Goal: Transaction & Acquisition: Purchase product/service

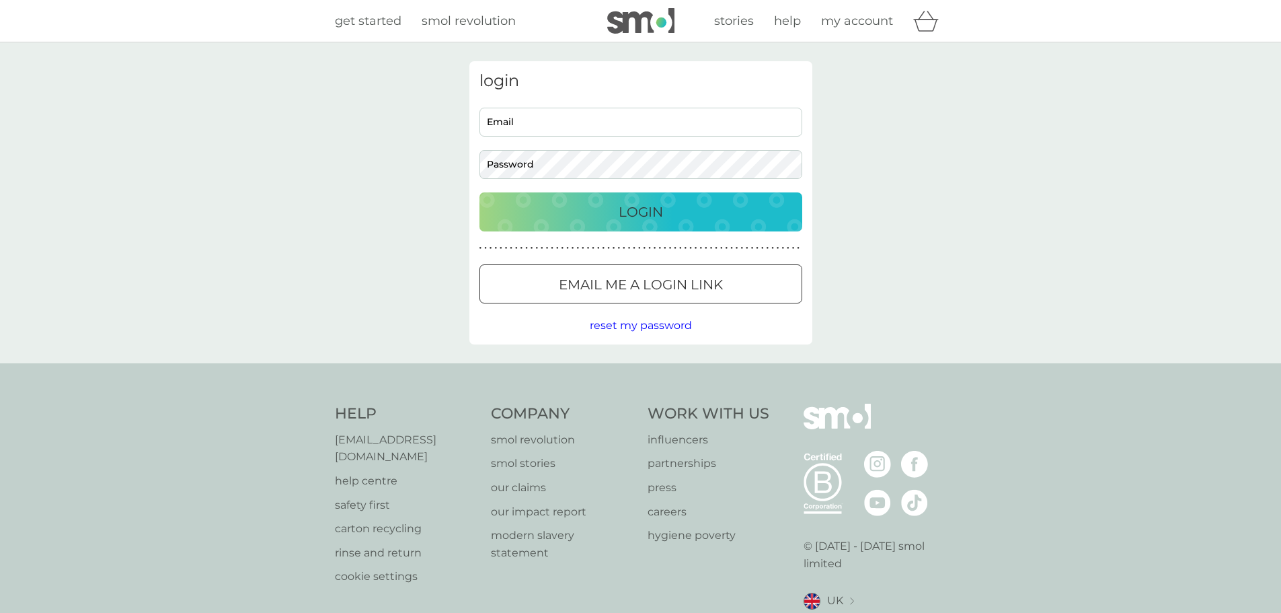
type input "[EMAIL_ADDRESS][DOMAIN_NAME]"
click at [0, 0] on div "Preferences Decline Accept" at bounding box center [0, 0] width 0 height 0
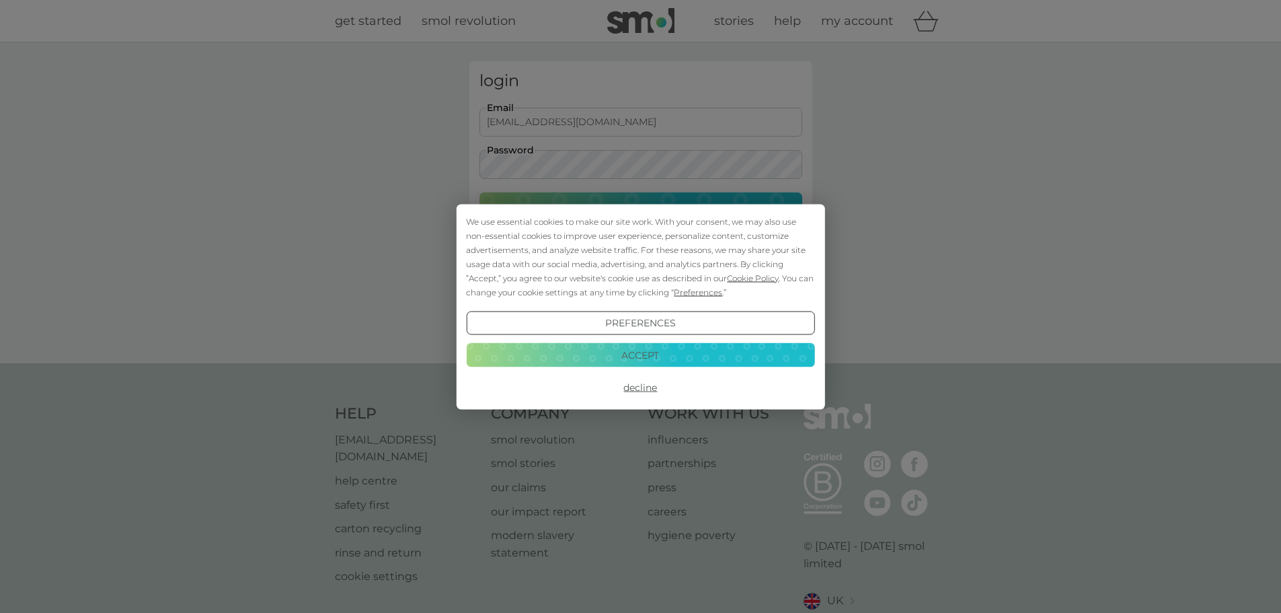
click at [663, 350] on button "Accept" at bounding box center [640, 355] width 348 height 24
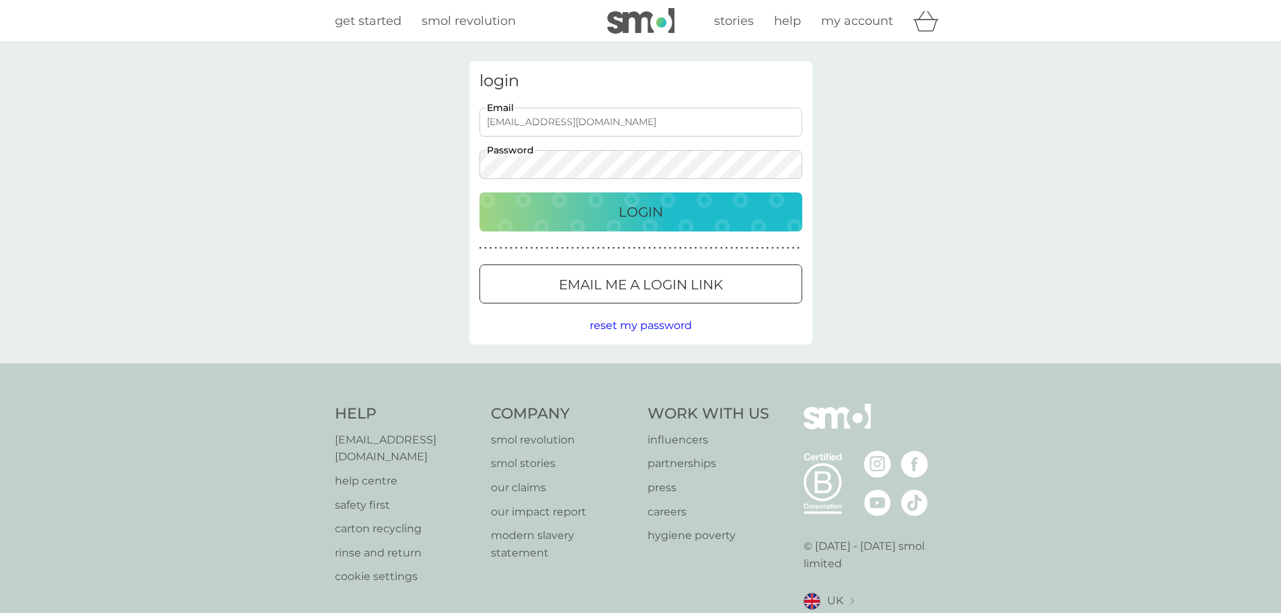
click at [670, 222] on div "Login" at bounding box center [641, 212] width 296 height 22
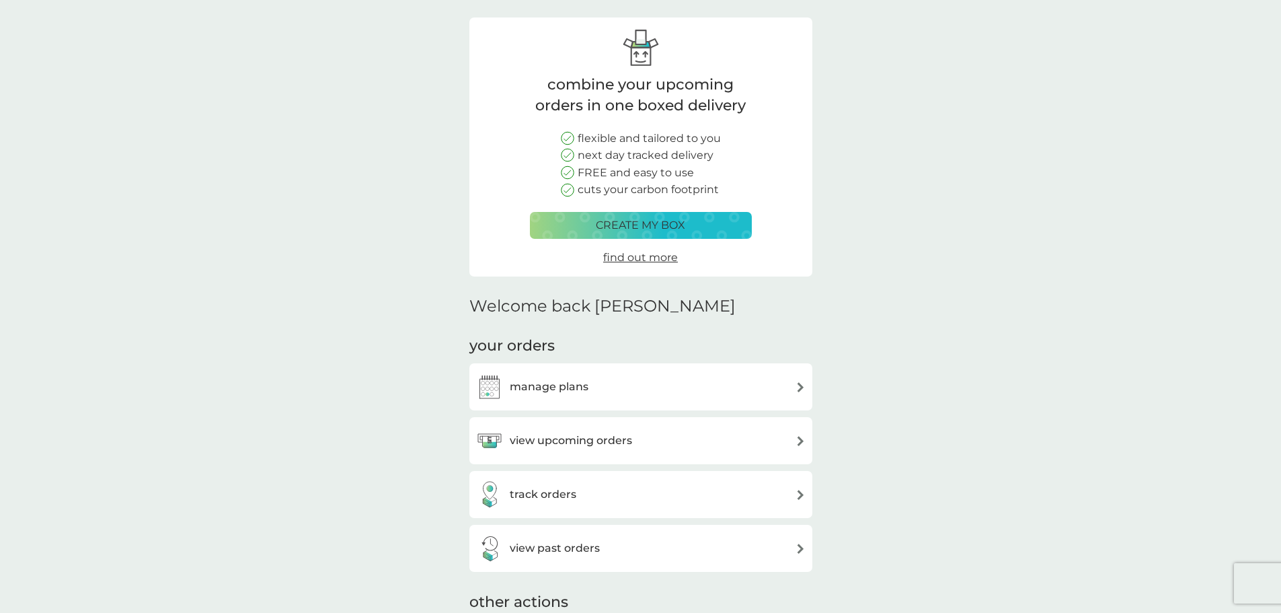
scroll to position [134, 0]
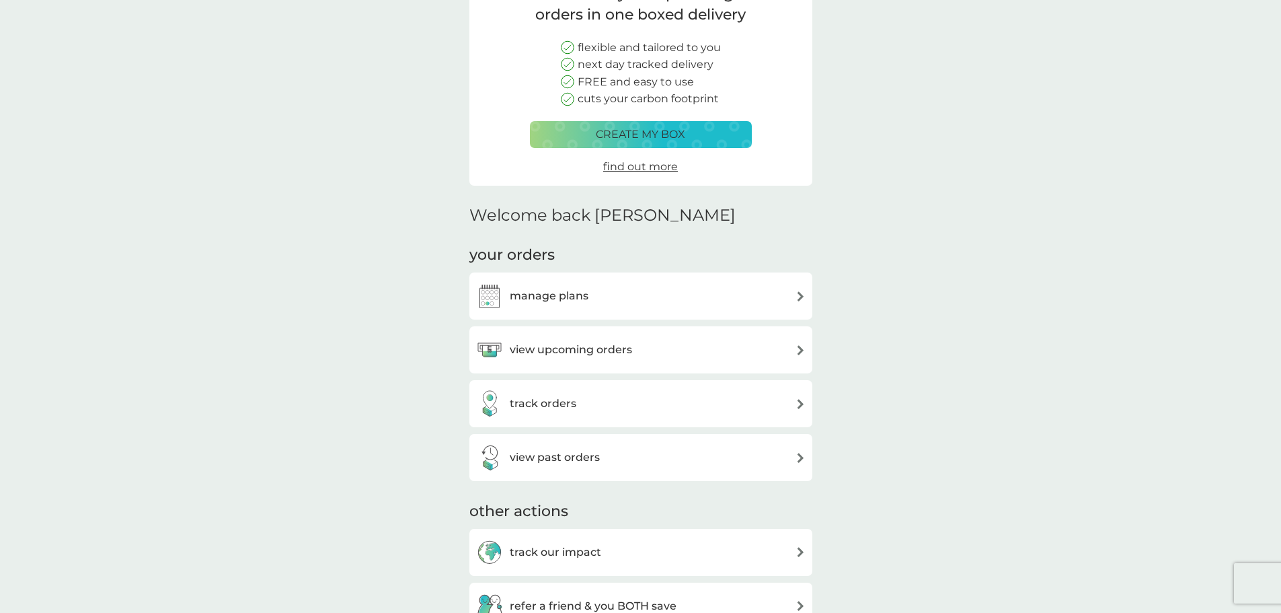
drag, startPoint x: 588, startPoint y: 446, endPoint x: 619, endPoint y: 447, distance: 30.3
click at [588, 446] on div "view past orders" at bounding box center [538, 457] width 124 height 27
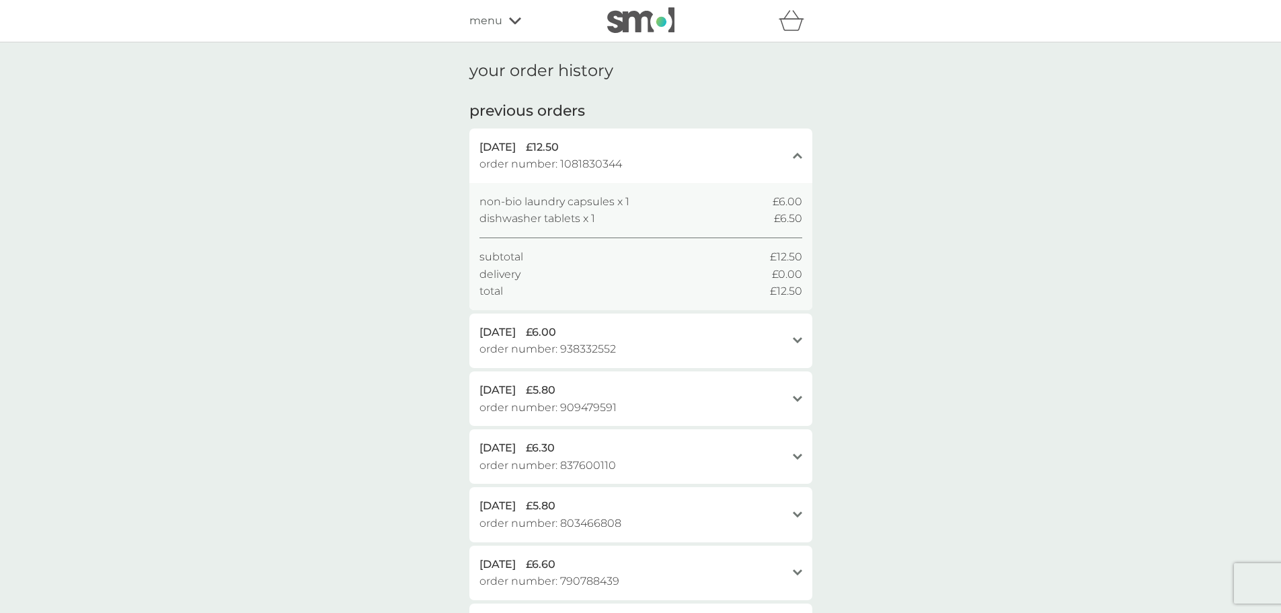
click at [492, 26] on span "menu" at bounding box center [485, 20] width 33 height 17
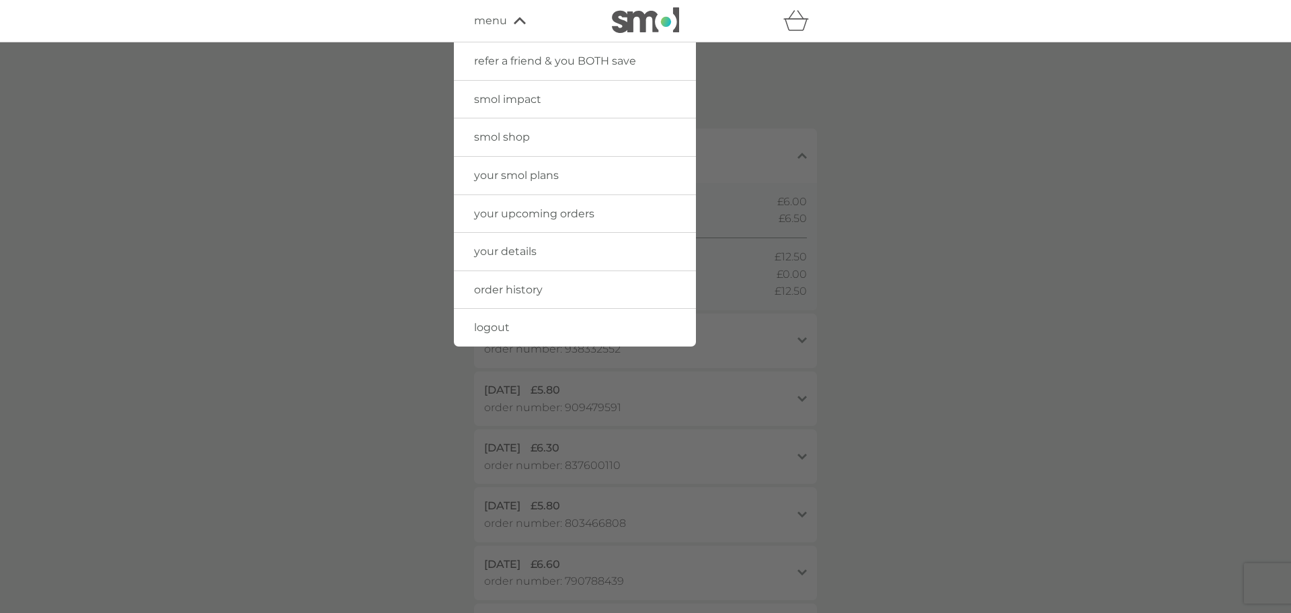
click at [1151, 390] on div at bounding box center [645, 348] width 1291 height 613
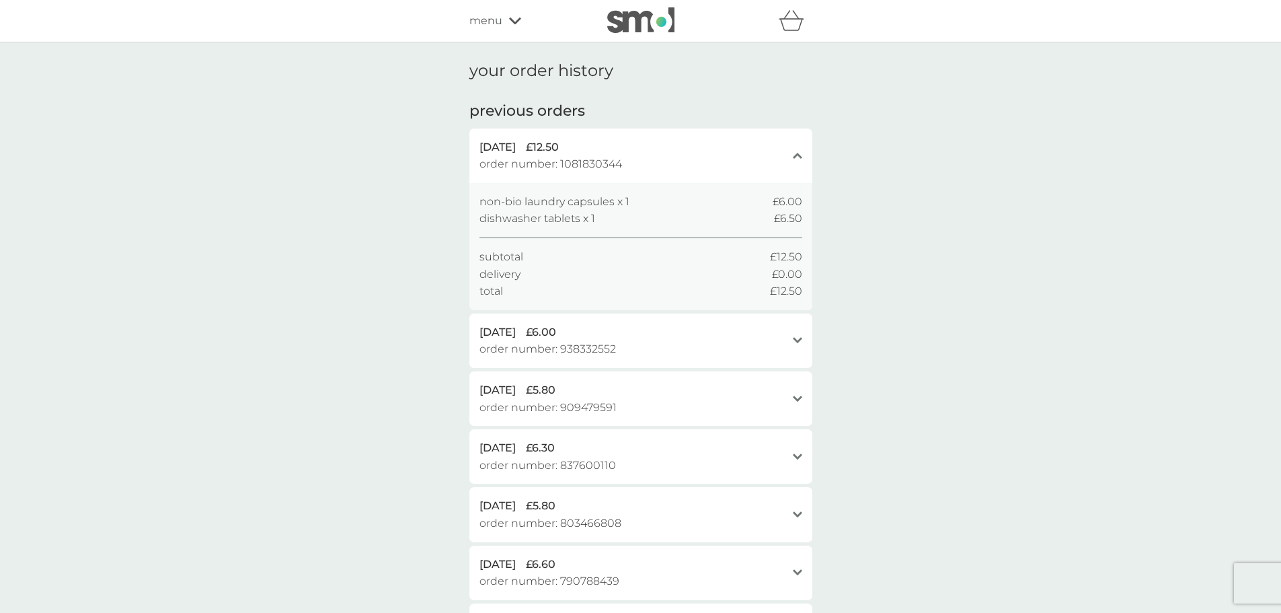
click at [492, 20] on span "menu" at bounding box center [485, 20] width 33 height 17
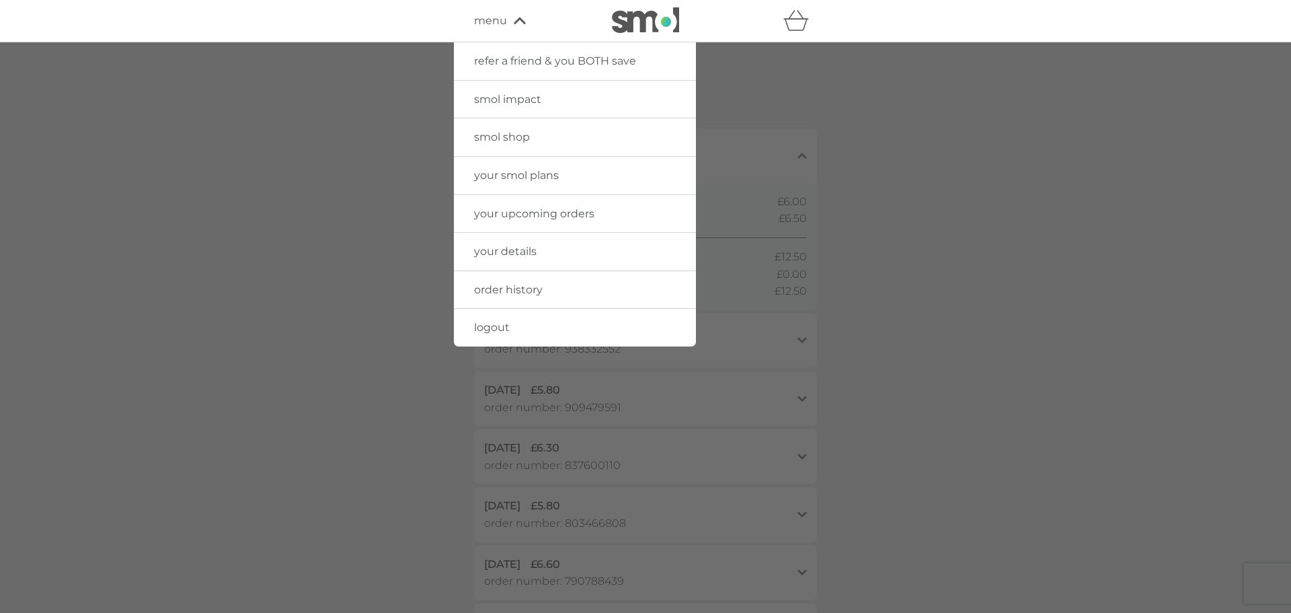
click at [516, 135] on span "smol shop" at bounding box center [502, 136] width 56 height 13
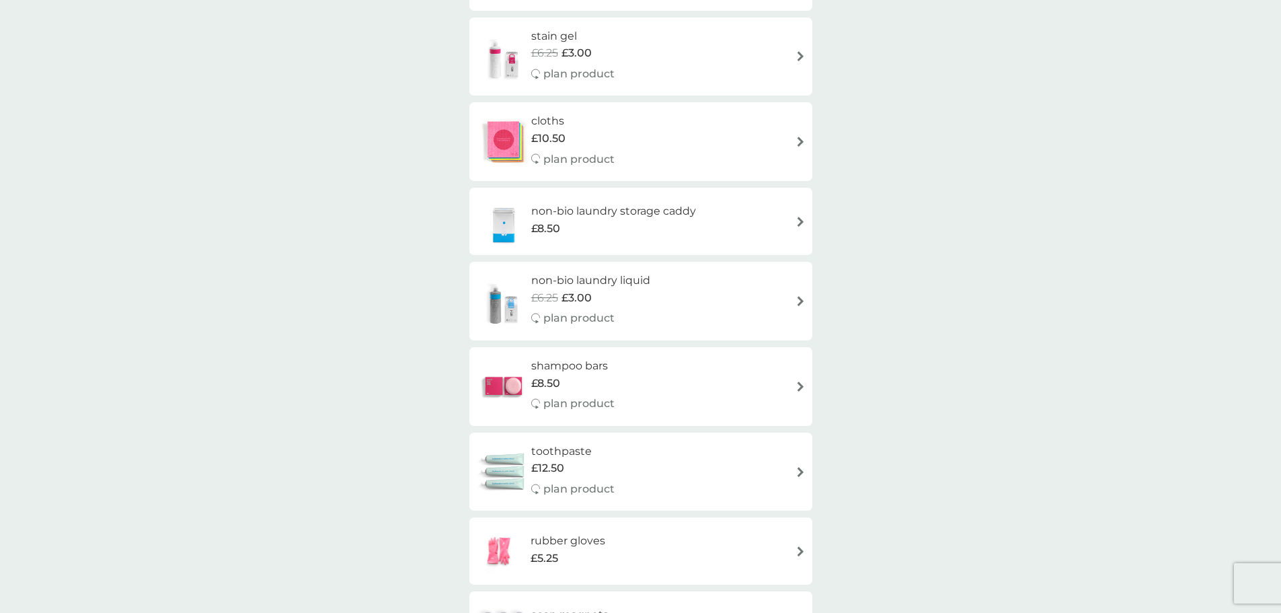
scroll to position [1345, 0]
